Goal: Contribute content

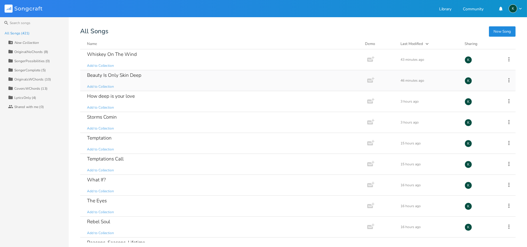
scroll to position [2816, 0]
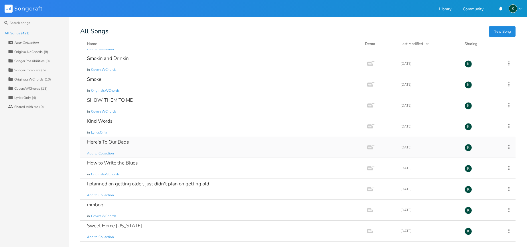
click at [102, 144] on div "Here's To Our Dads" at bounding box center [108, 141] width 42 height 5
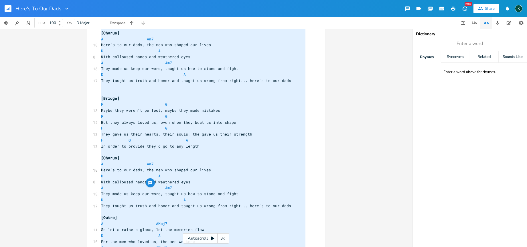
scroll to position [330, 0]
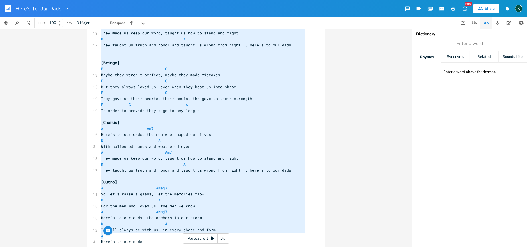
drag, startPoint x: 99, startPoint y: 148, endPoint x: 238, endPoint y: 236, distance: 164.5
click at [238, 236] on div "​ [Verse 1] A AMaj7 8 Sun sets low, the sky turns to gold A7 D 11 Another day o…" at bounding box center [203, 27] width 207 height 434
type textarea "[Verse 1] A AMaj7 Sun sets low, the sky turns to gold A7 D Another day over, st…"
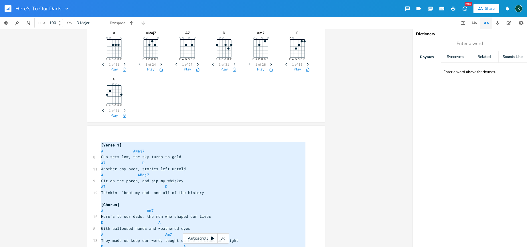
scroll to position [0, 0]
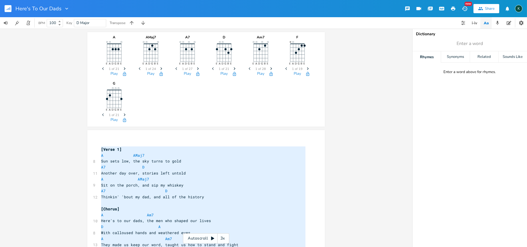
click at [108, 141] on pre "​" at bounding box center [203, 143] width 207 height 6
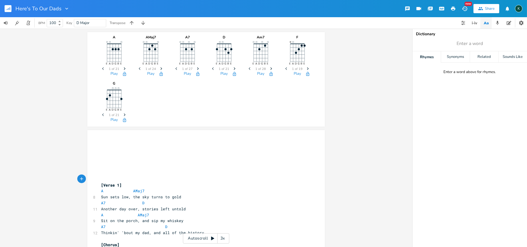
click at [113, 151] on pre "​" at bounding box center [203, 149] width 207 height 6
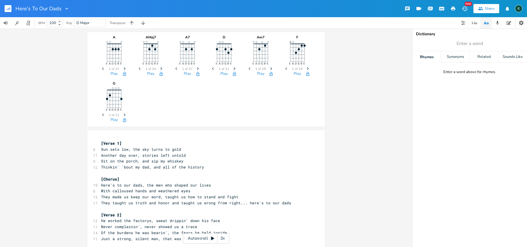
scroll to position [152, 0]
